Goal: Task Accomplishment & Management: Complete application form

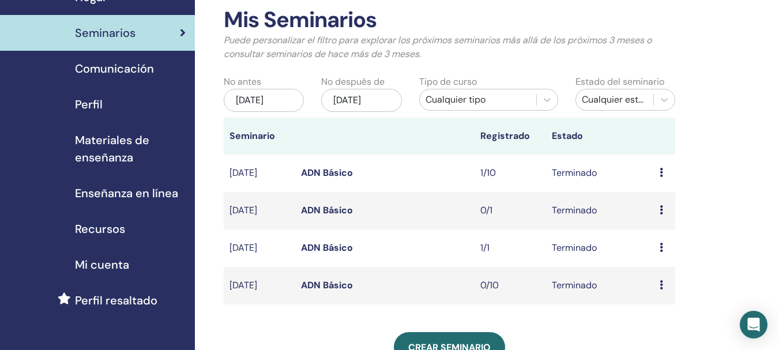
scroll to position [173, 0]
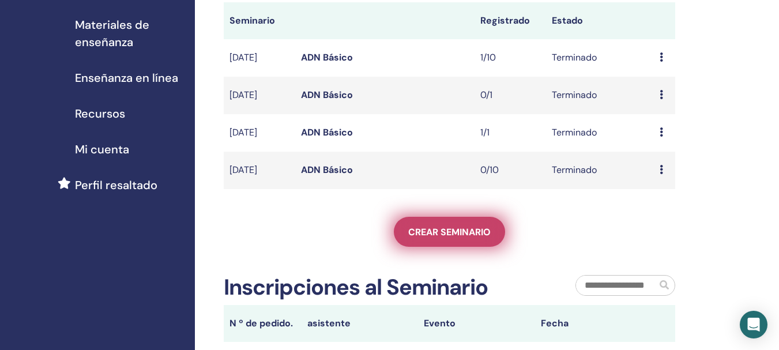
click at [443, 236] on link "Crear seminario" at bounding box center [449, 232] width 111 height 30
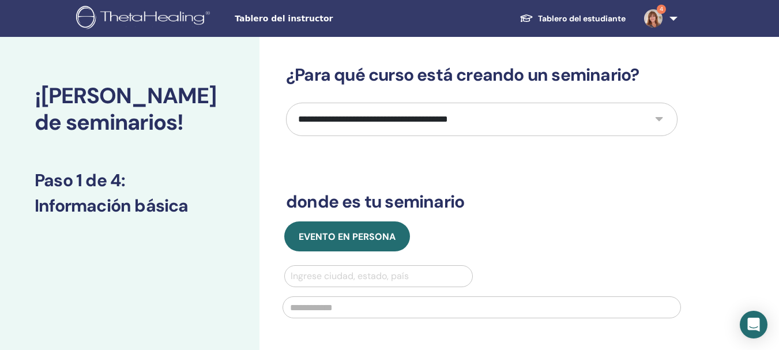
click at [489, 113] on select "**********" at bounding box center [481, 119] width 391 height 33
select select "*"
click at [286, 103] on select "**********" at bounding box center [481, 119] width 391 height 33
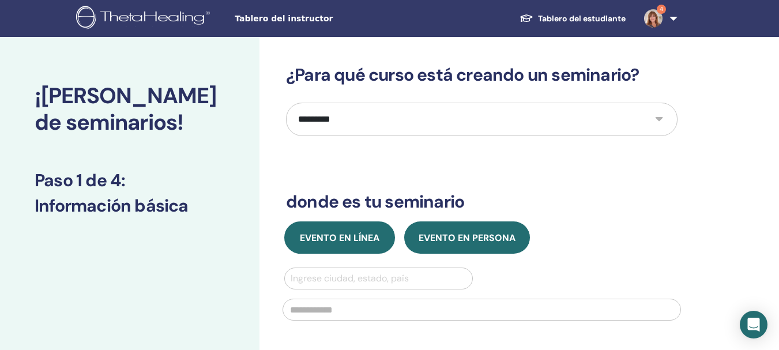
click at [327, 246] on button "Evento en línea" at bounding box center [339, 237] width 111 height 32
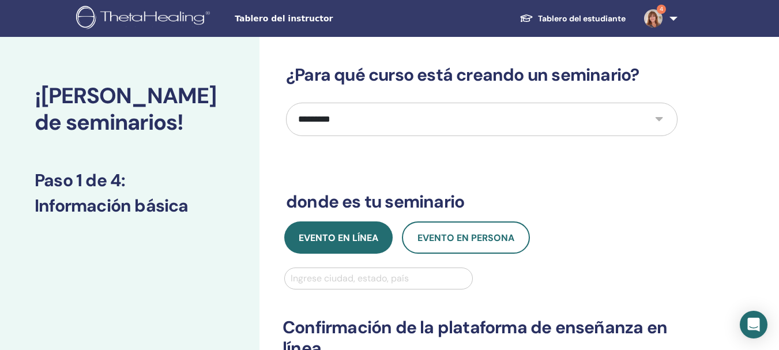
scroll to position [58, 0]
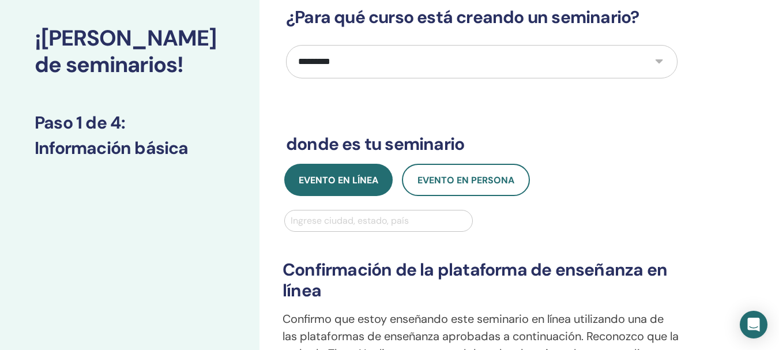
click at [341, 222] on div at bounding box center [379, 221] width 176 height 16
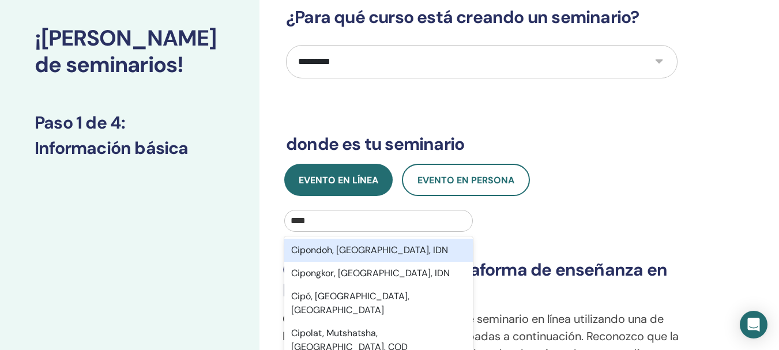
scroll to position [115, 0]
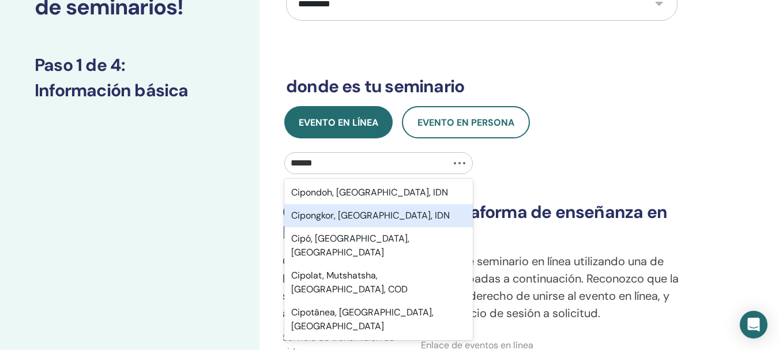
type input "*******"
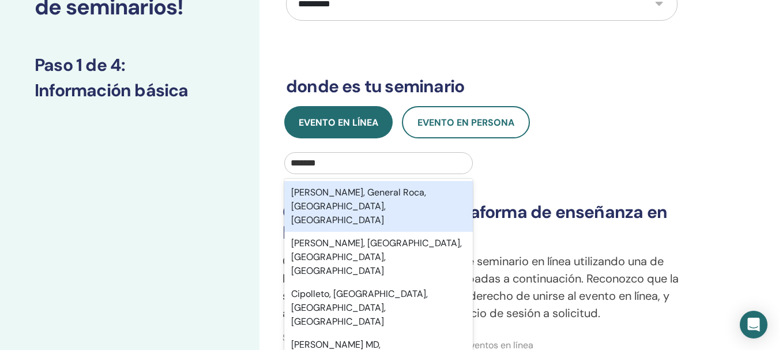
click at [425, 195] on div "[PERSON_NAME], General Roca, [GEOGRAPHIC_DATA], [GEOGRAPHIC_DATA]" at bounding box center [378, 206] width 189 height 51
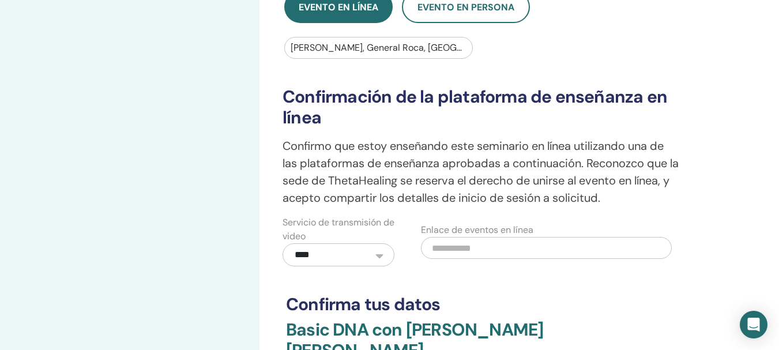
scroll to position [346, 0]
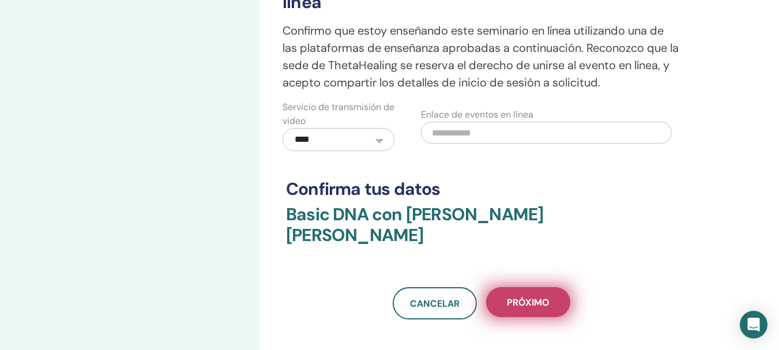
click at [524, 296] on button "próximo" at bounding box center [528, 302] width 84 height 30
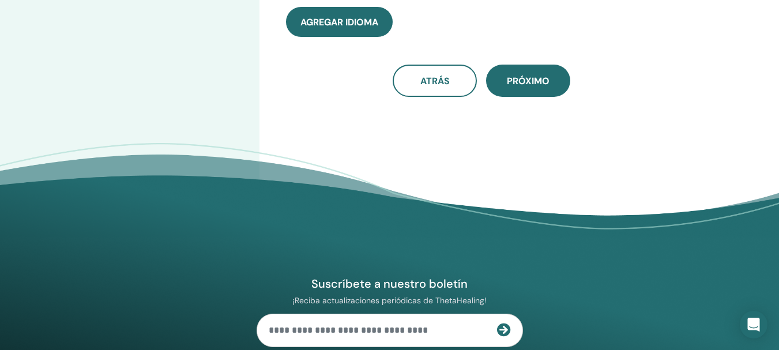
scroll to position [0, 0]
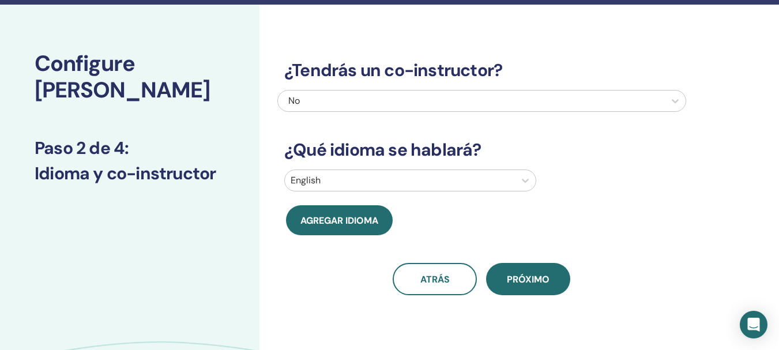
click at [412, 191] on div "English" at bounding box center [410, 181] width 252 height 22
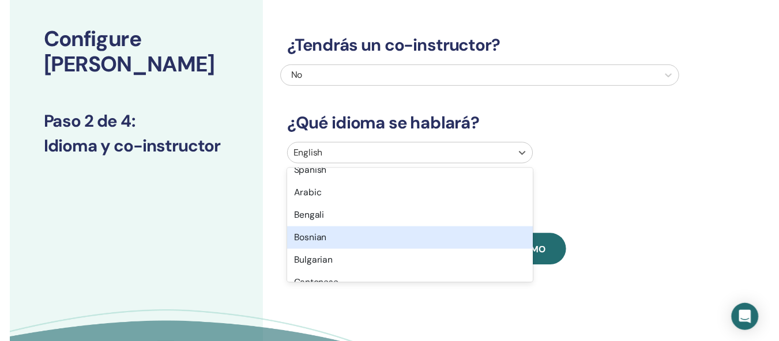
scroll to position [115, 0]
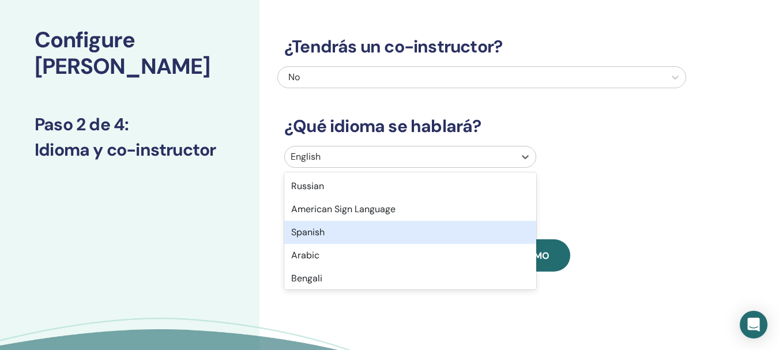
click at [337, 234] on div "Spanish" at bounding box center [410, 232] width 252 height 23
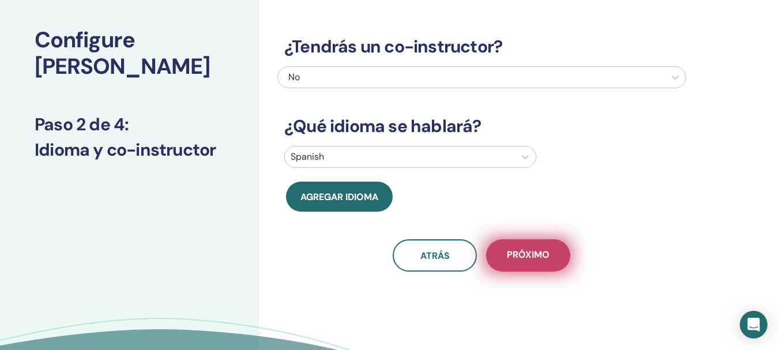
click at [544, 256] on span "próximo" at bounding box center [528, 255] width 43 height 14
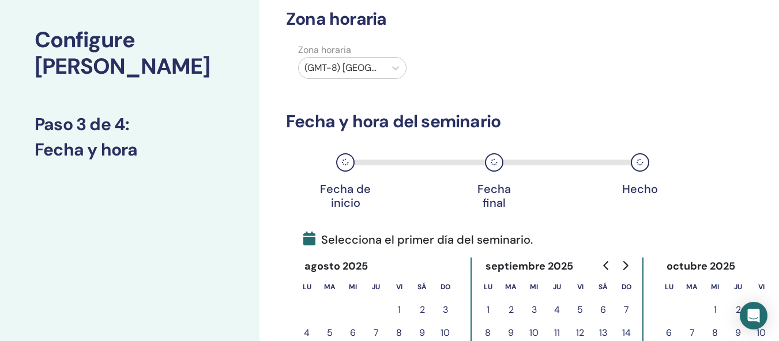
click at [349, 74] on div at bounding box center [341, 68] width 75 height 16
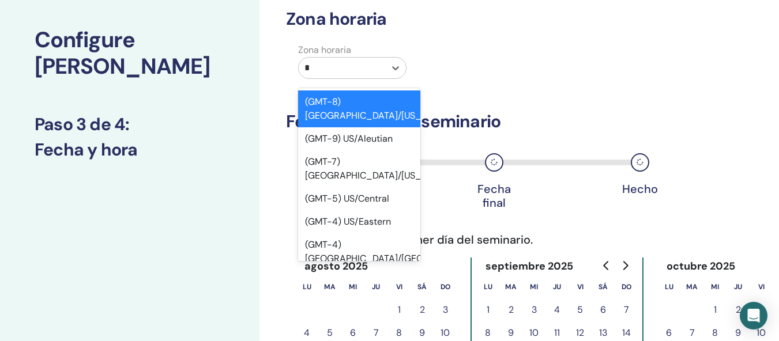
type input "**"
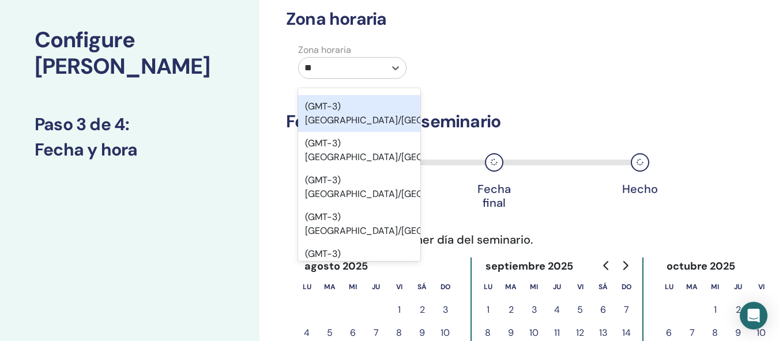
scroll to position [0, 0]
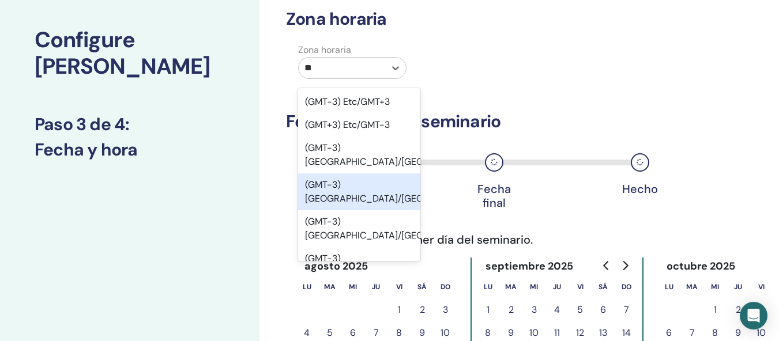
click at [378, 206] on div "(GMT-3) [GEOGRAPHIC_DATA]/[GEOGRAPHIC_DATA]/[GEOGRAPHIC_DATA]" at bounding box center [359, 192] width 122 height 37
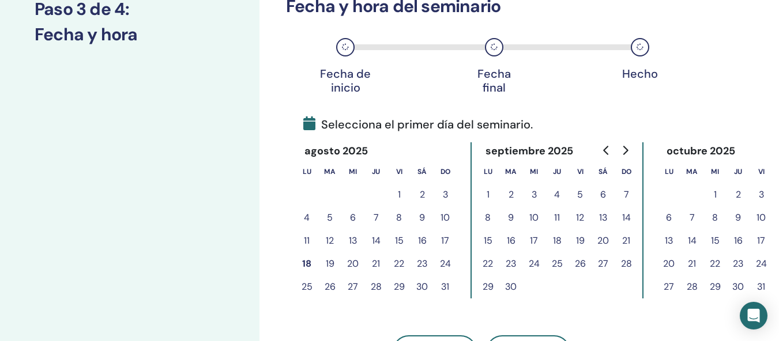
scroll to position [287, 0]
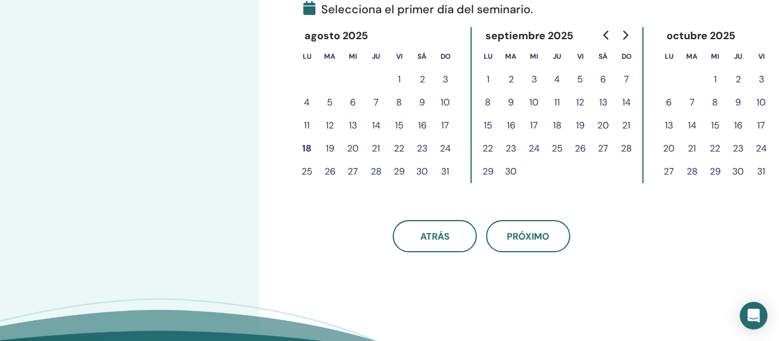
click at [349, 170] on button "27" at bounding box center [352, 171] width 23 height 23
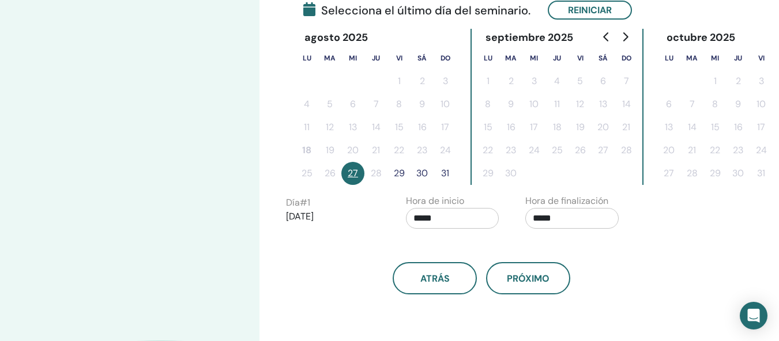
click at [400, 170] on button "29" at bounding box center [398, 173] width 23 height 23
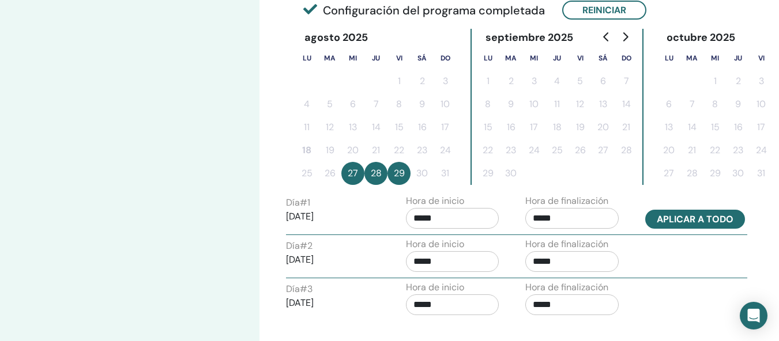
click at [685, 221] on button "Aplicar a todo" at bounding box center [695, 219] width 100 height 19
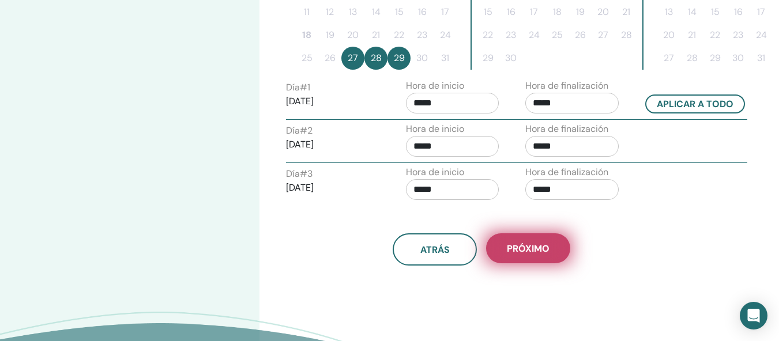
click at [555, 244] on button "próximo" at bounding box center [528, 249] width 84 height 30
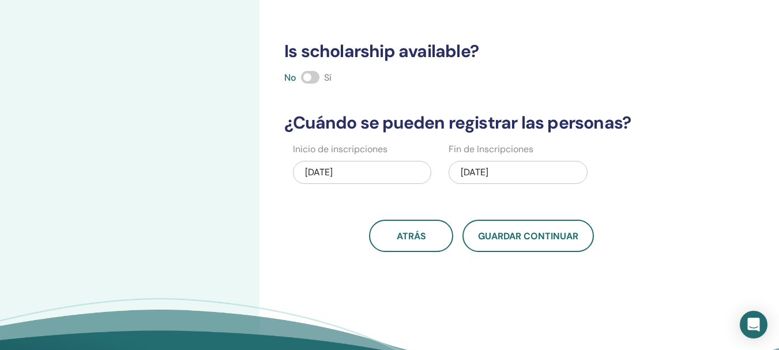
click at [208, 187] on div "Configure [PERSON_NAME] Paso 4 de 4 : Detalles de registro" at bounding box center [129, 81] width 259 height 663
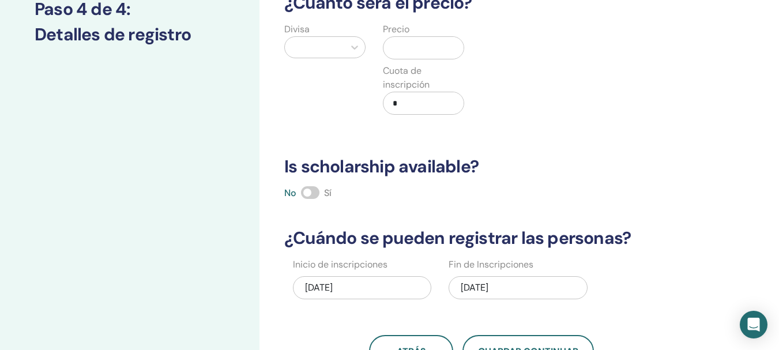
scroll to position [56, 0]
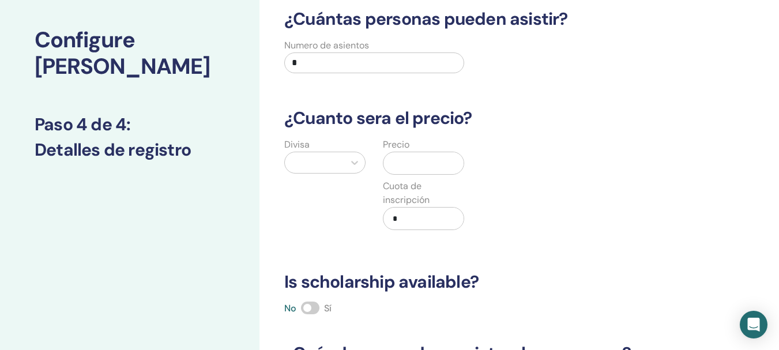
click at [322, 58] on input "*" at bounding box center [374, 62] width 180 height 21
type input "*"
click at [312, 161] on div at bounding box center [315, 163] width 48 height 16
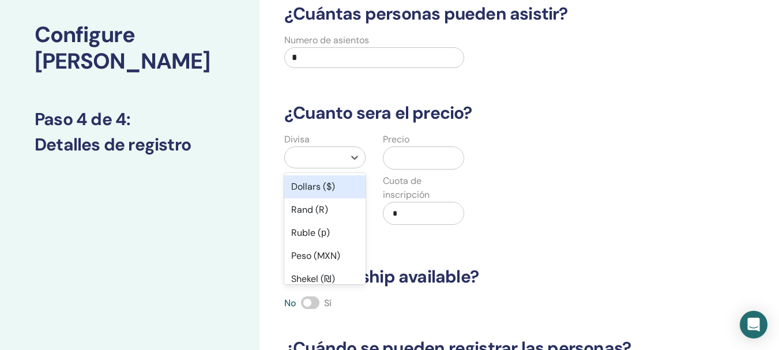
scroll to position [62, 0]
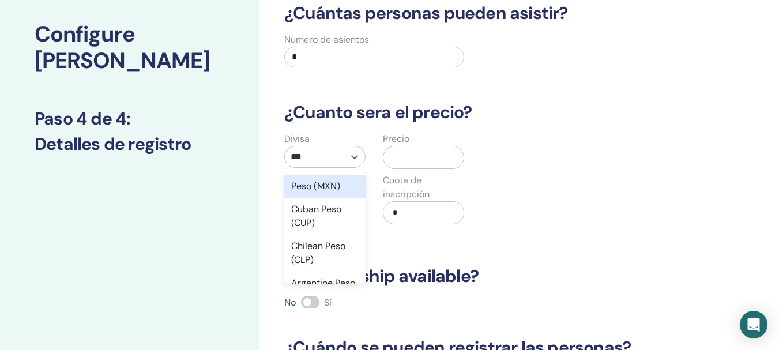
type input "****"
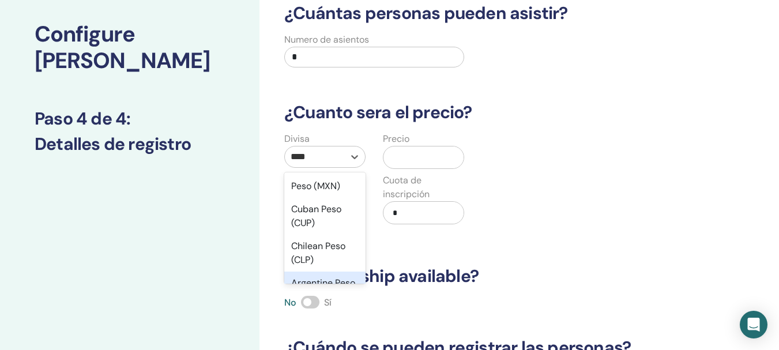
click at [313, 277] on div "Argentine Peso (ARS)" at bounding box center [324, 290] width 81 height 37
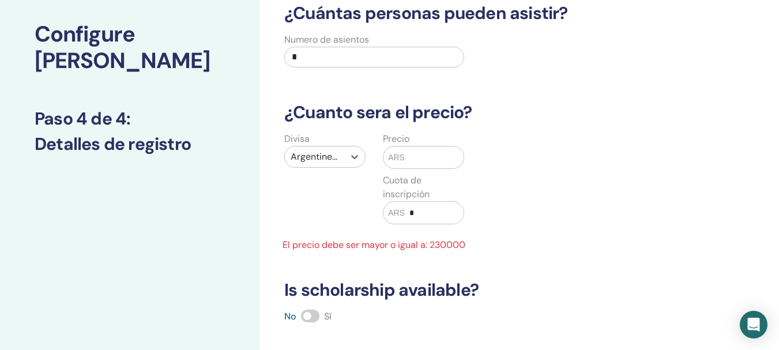
click at [428, 151] on input "text" at bounding box center [434, 157] width 59 height 22
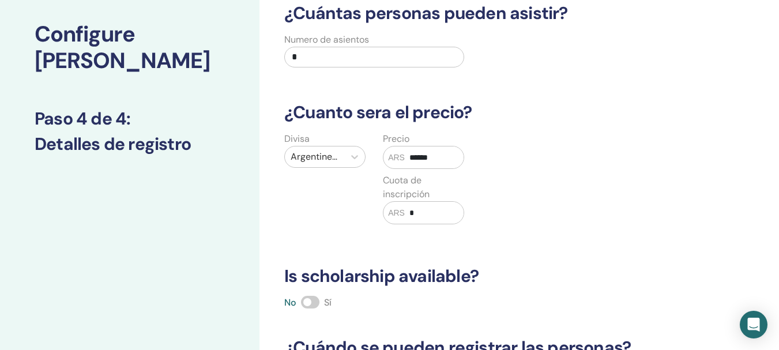
type input "******"
click at [580, 184] on div "Divisa Argentine Peso (ARS) Precio ARS ****** Cuota de inscripción ARS *" at bounding box center [473, 185] width 409 height 106
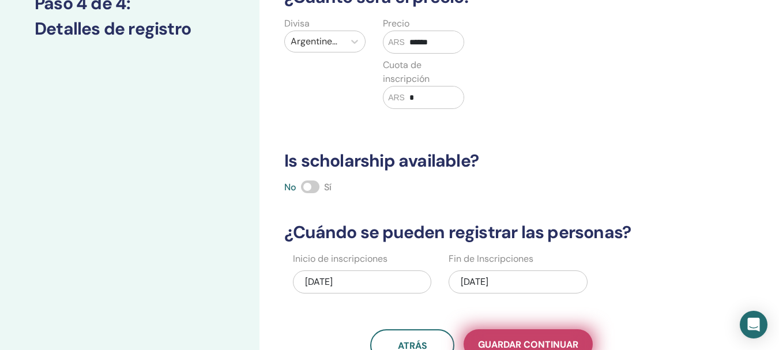
scroll to position [292, 0]
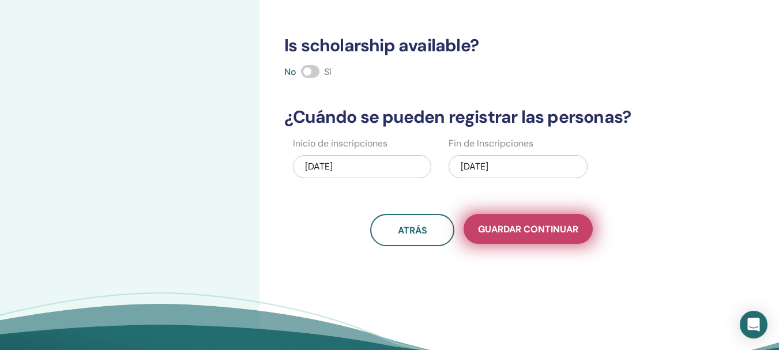
click at [540, 223] on span "Guardar Continuar" at bounding box center [528, 229] width 100 height 12
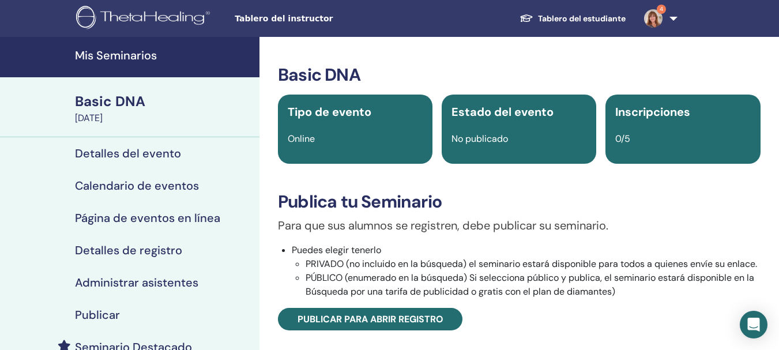
scroll to position [173, 0]
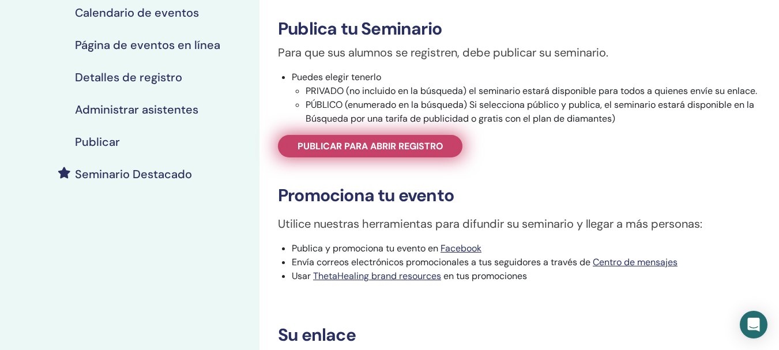
click at [431, 141] on span "Publicar para abrir registro" at bounding box center [370, 146] width 146 height 12
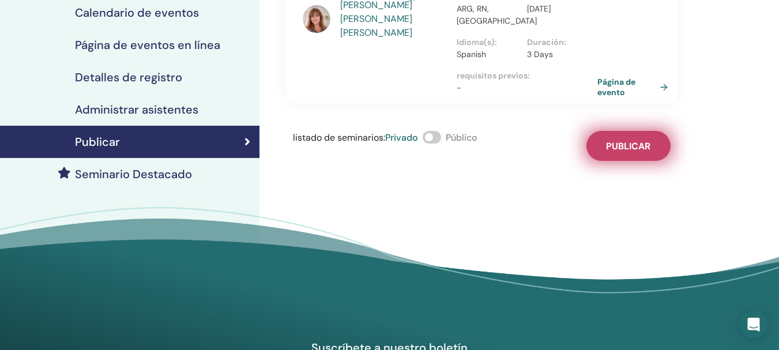
click at [660, 161] on button "Publicar" at bounding box center [628, 146] width 84 height 30
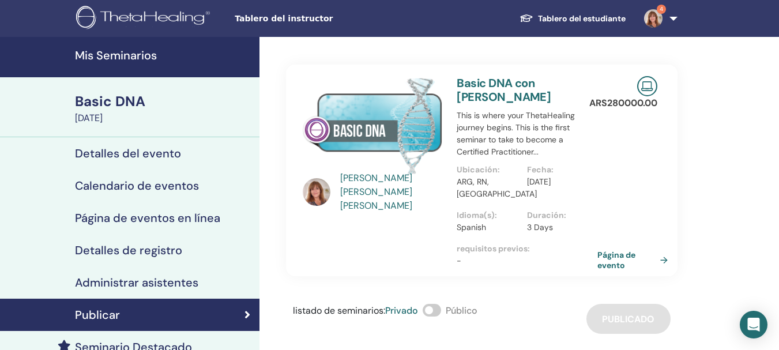
drag, startPoint x: 598, startPoint y: 277, endPoint x: 652, endPoint y: 290, distance: 55.2
click at [652, 290] on div "Gabriela Alejandra Anguita Albornoz Basic DNA con Gabriela Alejandra Anguita Al…" at bounding box center [481, 185] width 391 height 297
